Goal: Browse casually

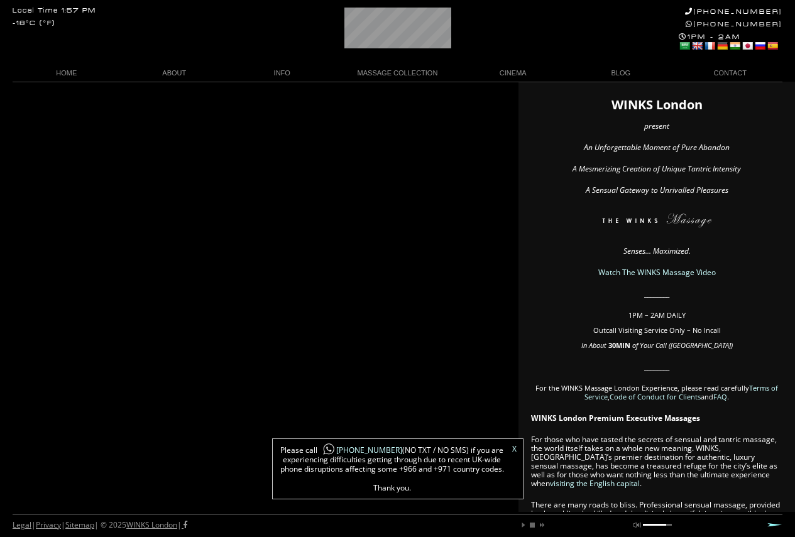
scroll to position [0, 50]
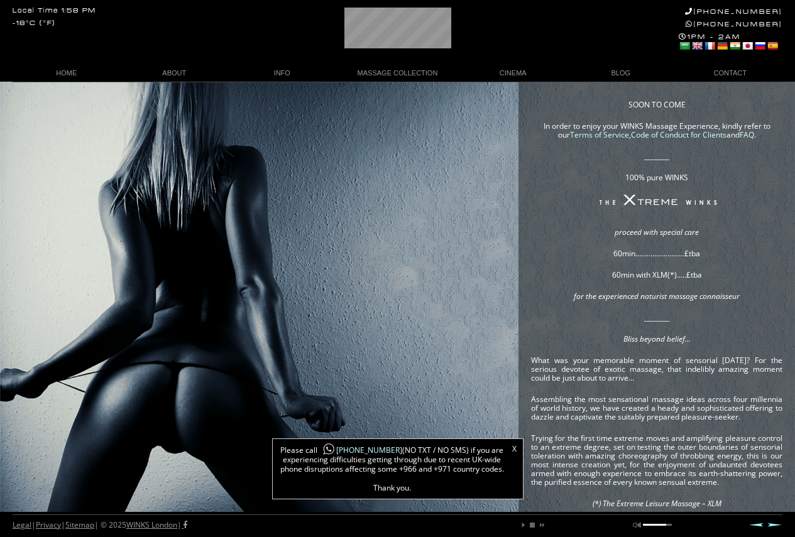
scroll to position [0, 26]
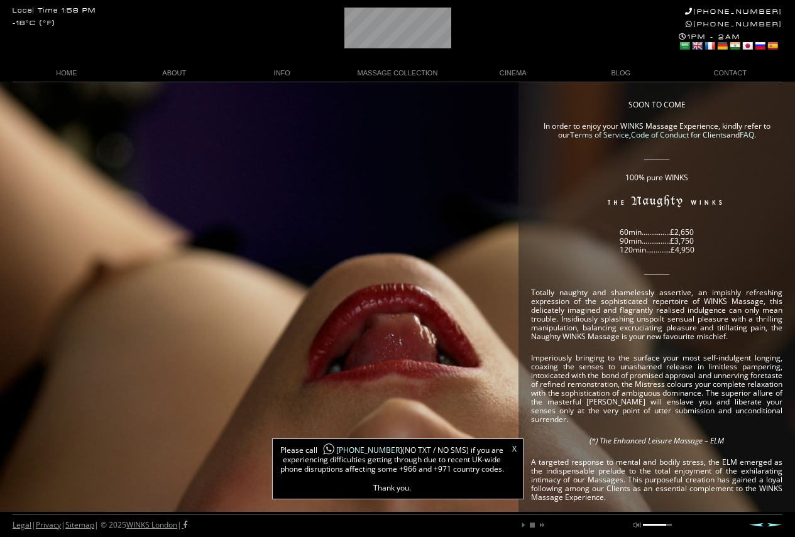
scroll to position [0, 53]
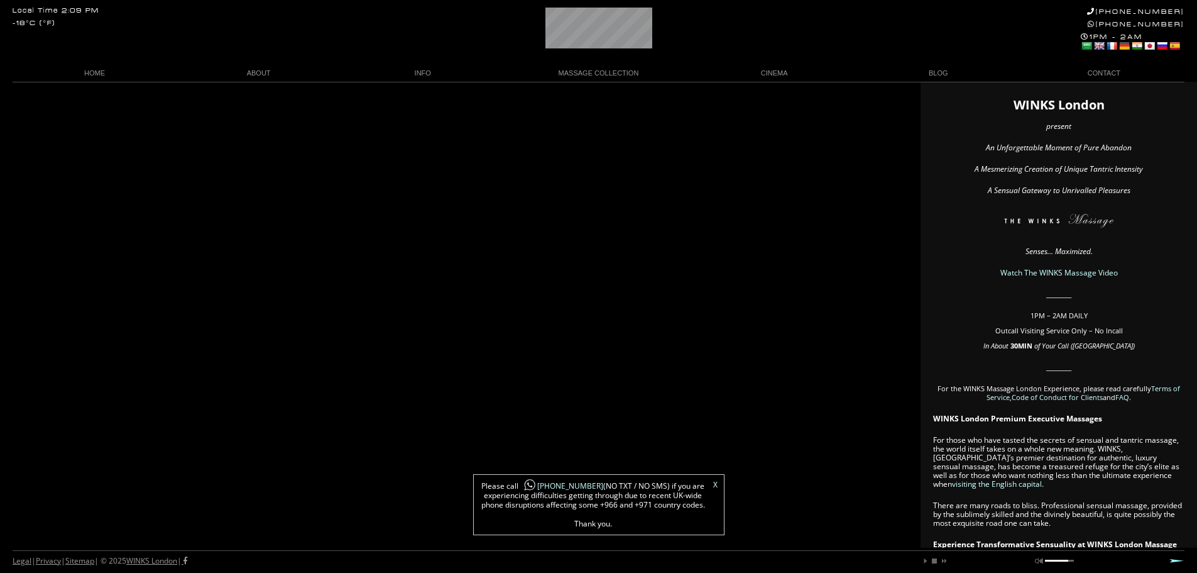
scroll to position [0, 65]
